Goal: Task Accomplishment & Management: Manage account settings

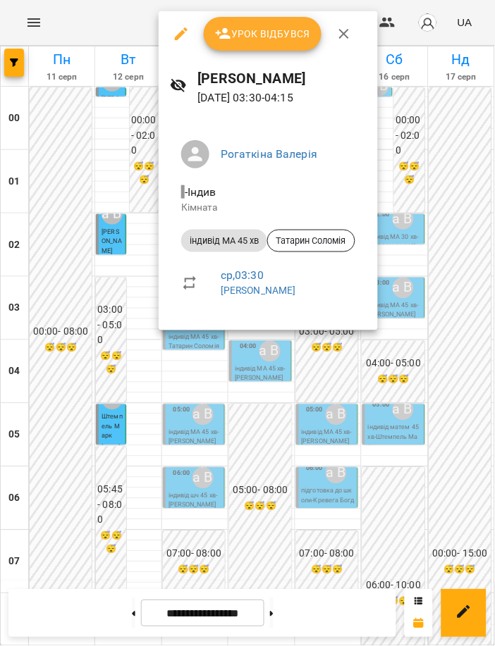
click at [281, 412] on div at bounding box center [247, 323] width 495 height 646
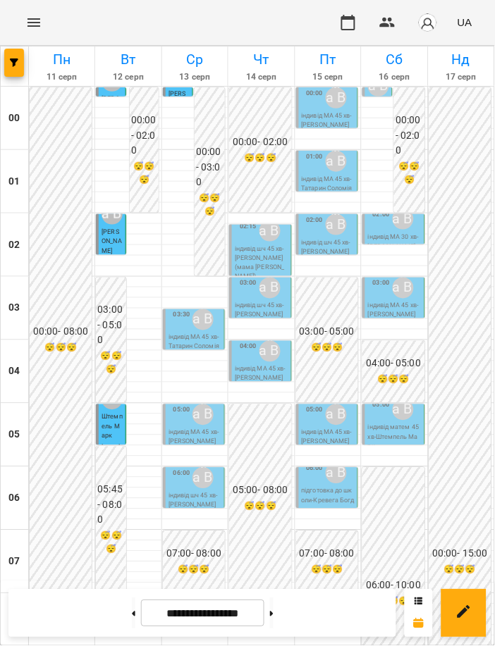
click at [190, 327] on div "Рогаткіна Валерія" at bounding box center [203, 320] width 27 height 27
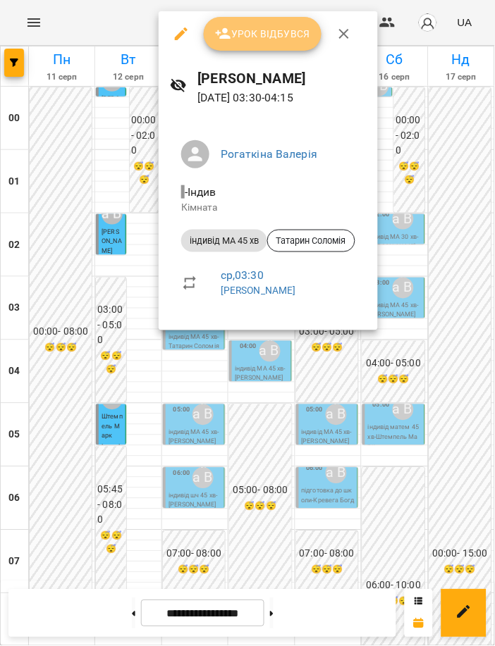
click at [272, 30] on span "Урок відбувся" at bounding box center [263, 33] width 96 height 17
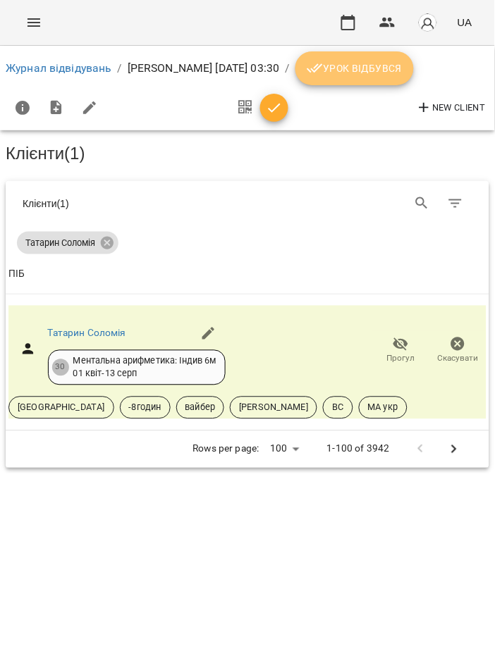
click at [366, 59] on button "Урок відбувся" at bounding box center [354, 68] width 118 height 34
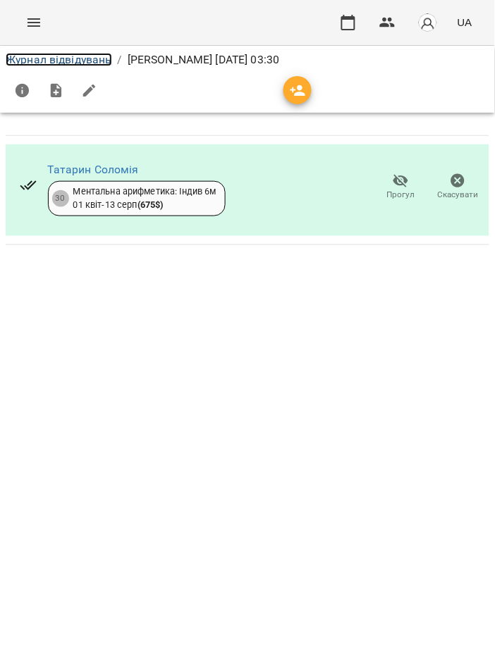
click at [65, 54] on link "Журнал відвідувань" at bounding box center [59, 59] width 106 height 13
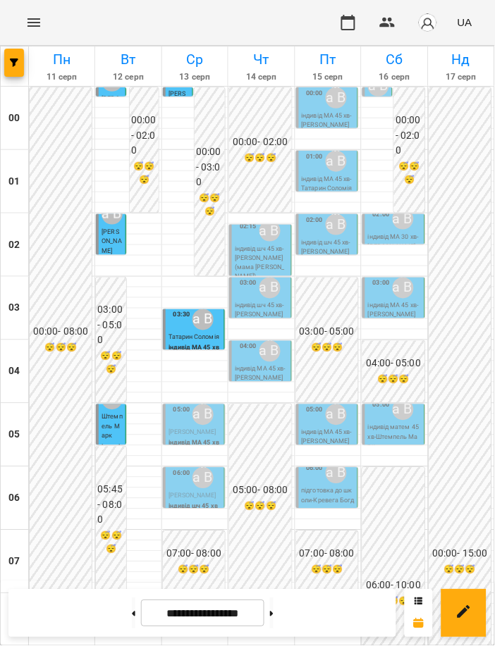
scroll to position [274, 0]
